Goal: Task Accomplishment & Management: Complete application form

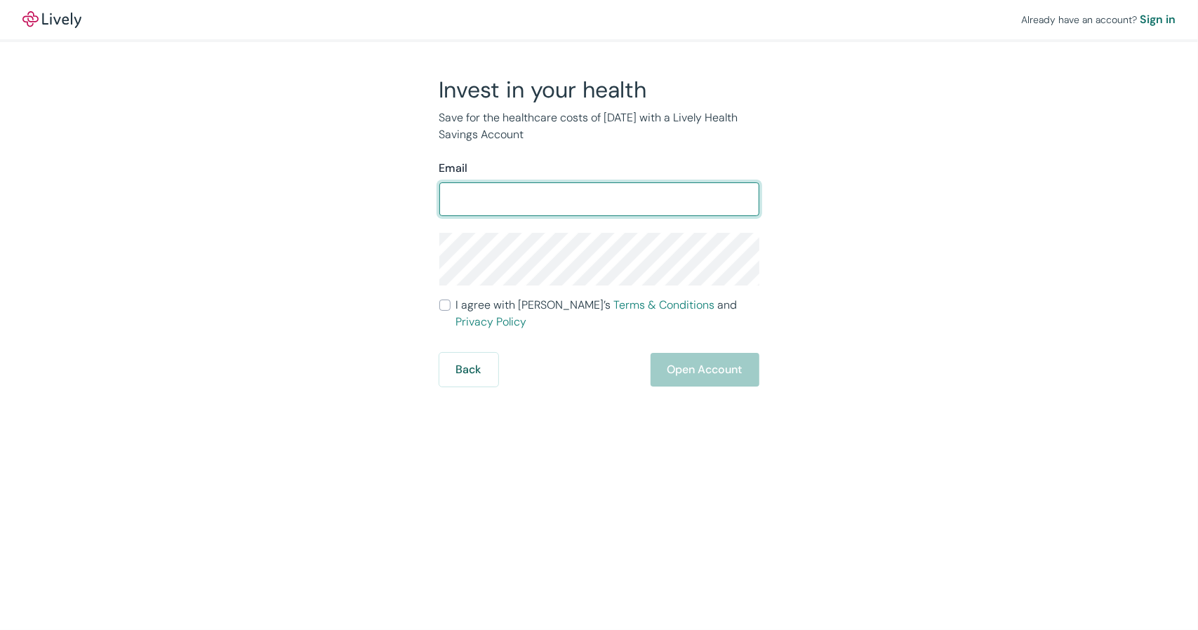
click at [511, 210] on input "Email" at bounding box center [599, 199] width 320 height 28
type input "[PERSON_NAME][EMAIL_ADDRESS][DOMAIN_NAME]"
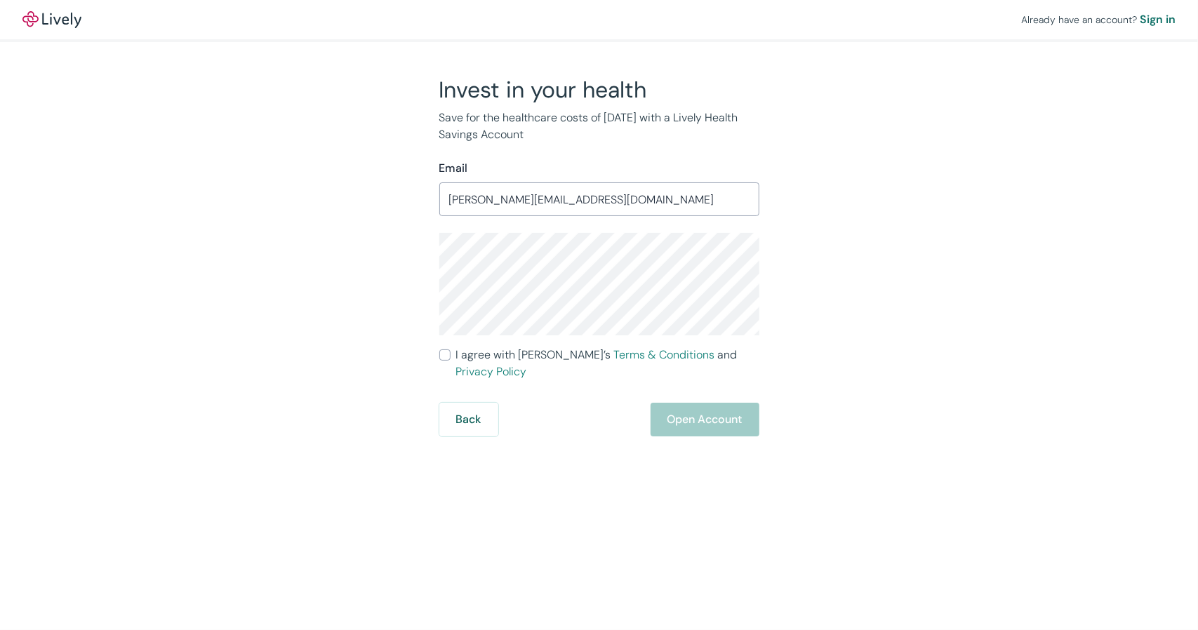
click at [710, 403] on div "Back Open Account" at bounding box center [599, 420] width 320 height 34
click at [449, 355] on input "I agree with Lively’s Terms & Conditions and Privacy Policy" at bounding box center [444, 355] width 11 height 11
click at [729, 416] on button "Open Account" at bounding box center [705, 420] width 109 height 34
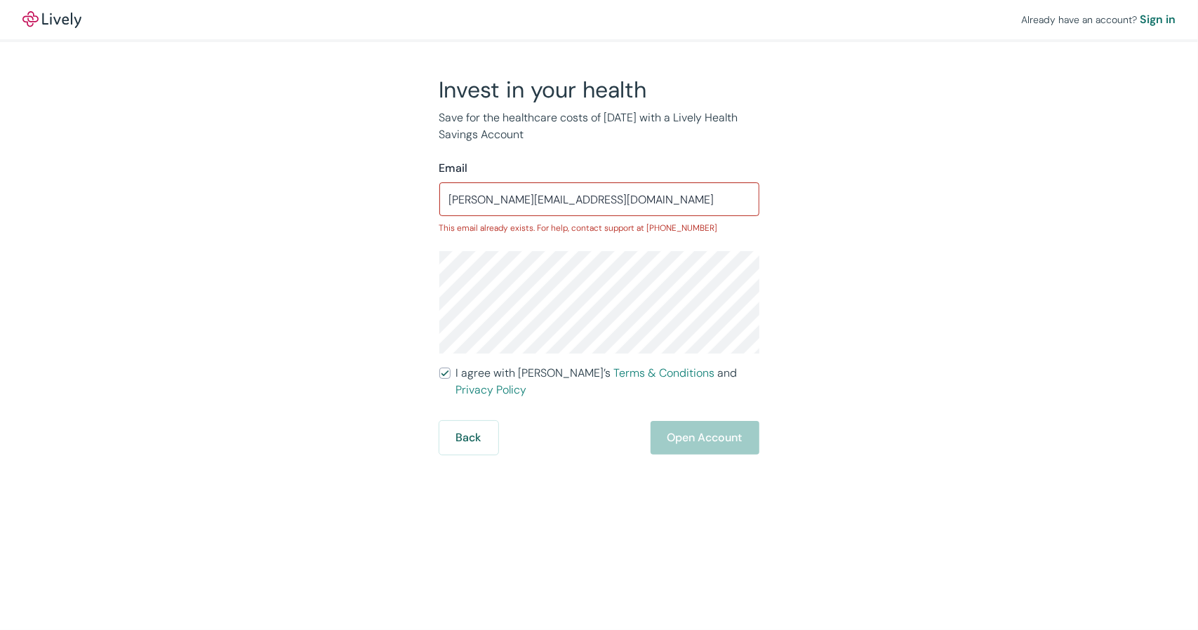
click at [703, 428] on div "Back Open Account" at bounding box center [599, 438] width 320 height 34
click at [442, 373] on input "I agree with Lively’s Terms & Conditions and Privacy Policy" at bounding box center [444, 373] width 11 height 11
click at [443, 374] on input "I agree with Lively’s Terms & Conditions and Privacy Policy" at bounding box center [444, 373] width 11 height 11
checkbox input "true"
click at [1163, 17] on div "Sign in" at bounding box center [1158, 19] width 36 height 17
